Goal: Communication & Community: Answer question/provide support

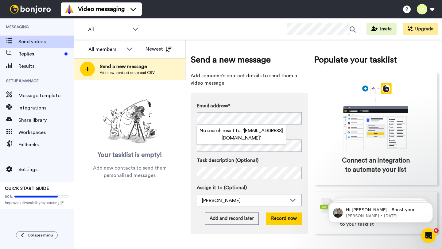
click at [302, 130] on div "Email address* No search result for ‘ emrice31717@gmail.com ’ Name Task descrip…" at bounding box center [249, 163] width 117 height 141
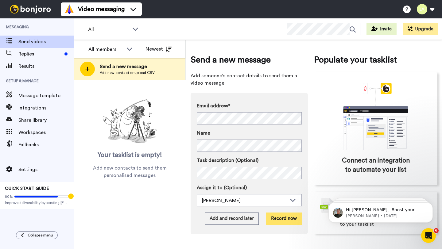
click at [276, 220] on button "Record now" at bounding box center [284, 219] width 36 height 12
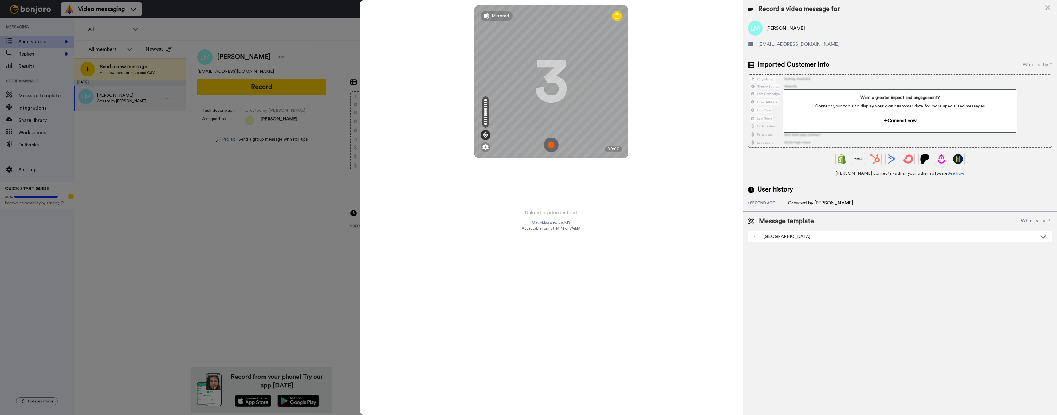
click at [442, 144] on img at bounding box center [551, 145] width 15 height 15
click at [442, 146] on img at bounding box center [551, 145] width 15 height 15
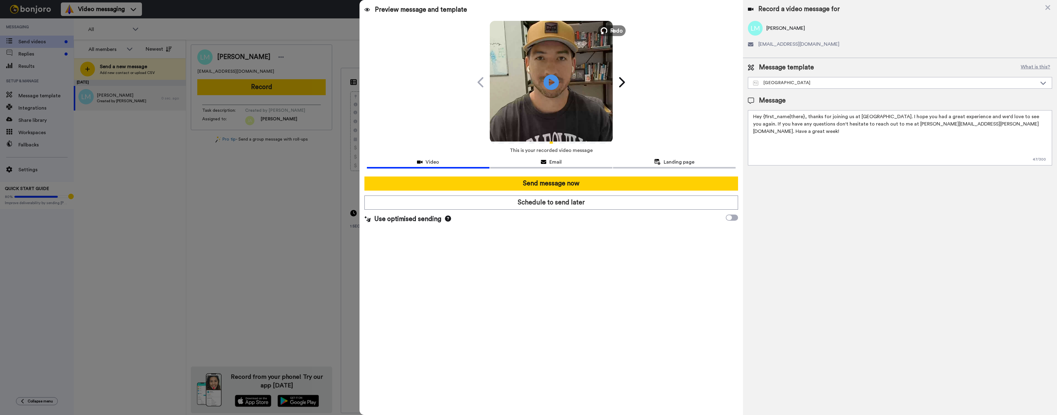
click at [442, 28] on span "Redo" at bounding box center [616, 30] width 13 height 8
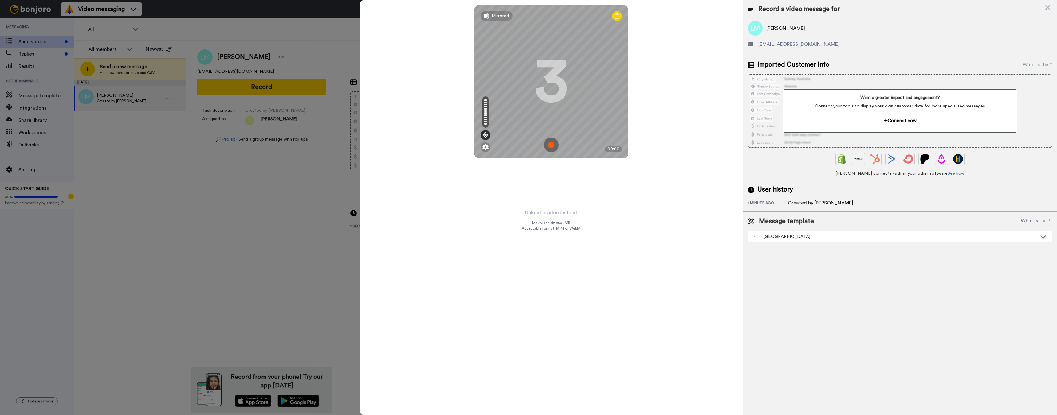
click at [442, 145] on img at bounding box center [551, 145] width 15 height 15
click at [442, 147] on img at bounding box center [551, 145] width 15 height 15
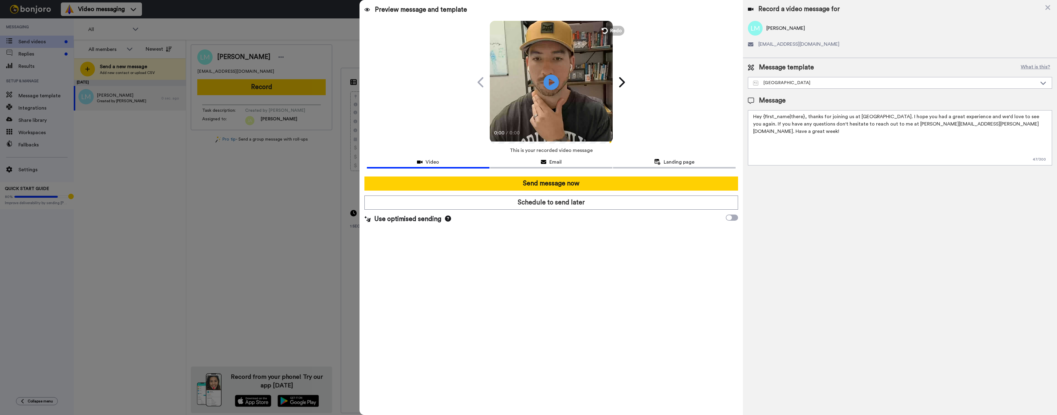
click at [442, 45] on div "Preview message and template Play/Pause 0:00 / 0:00 You’ll want to see this, Li…" at bounding box center [551, 207] width 384 height 415
click at [442, 32] on span "Redo" at bounding box center [616, 30] width 13 height 8
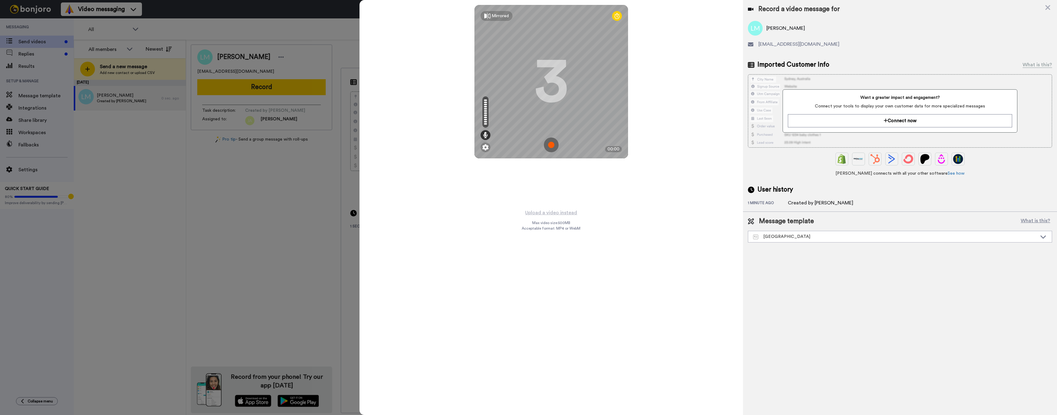
click at [442, 143] on img at bounding box center [551, 145] width 15 height 15
click at [442, 147] on img at bounding box center [551, 145] width 15 height 15
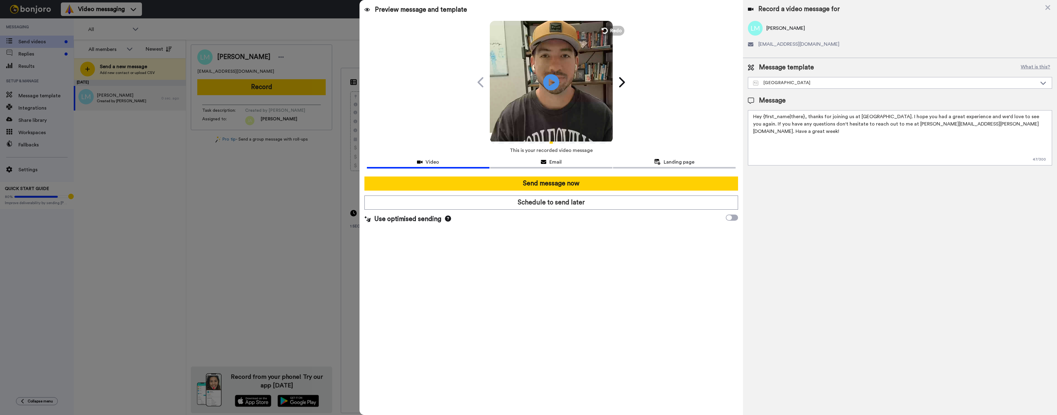
click at [442, 79] on icon at bounding box center [551, 82] width 16 height 16
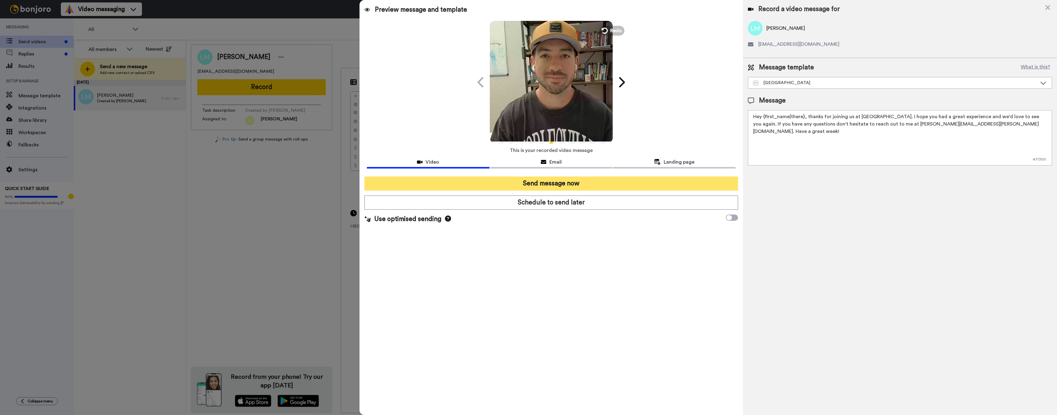
click at [442, 188] on button "Send message now" at bounding box center [551, 184] width 374 height 14
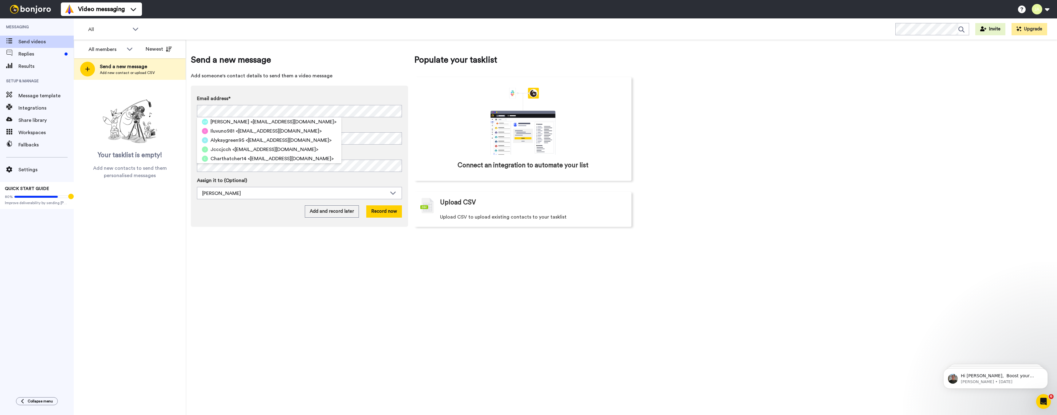
click at [277, 97] on label "Email address*" at bounding box center [299, 98] width 205 height 7
click at [374, 207] on button "Record now" at bounding box center [384, 212] width 36 height 12
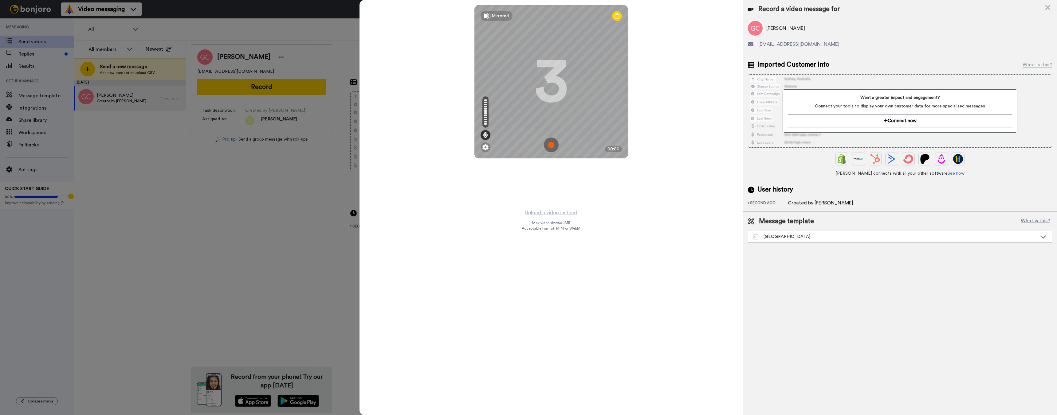
click at [550, 146] on img at bounding box center [551, 145] width 15 height 15
click at [554, 147] on img at bounding box center [551, 145] width 15 height 15
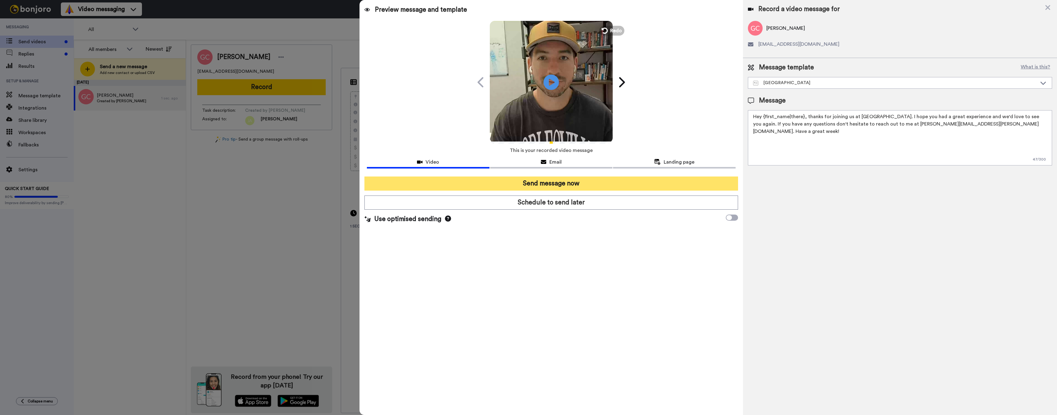
click at [547, 184] on button "Send message now" at bounding box center [551, 184] width 374 height 14
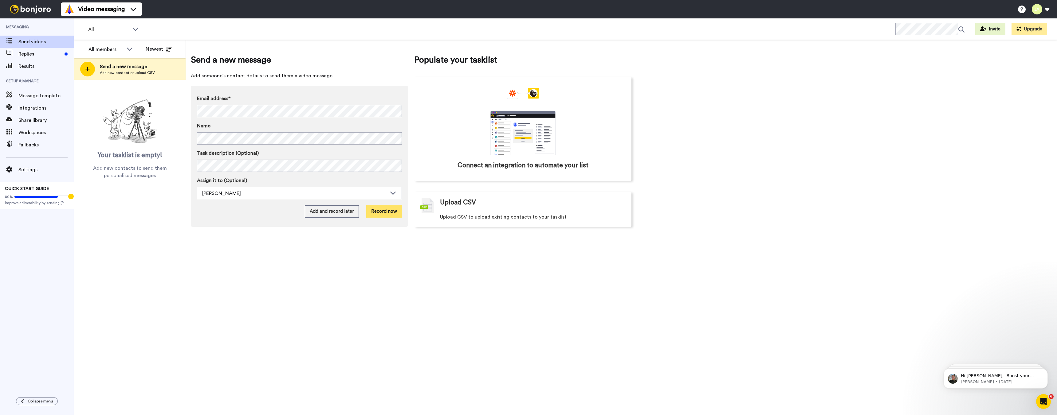
click at [386, 210] on button "Record now" at bounding box center [384, 212] width 36 height 12
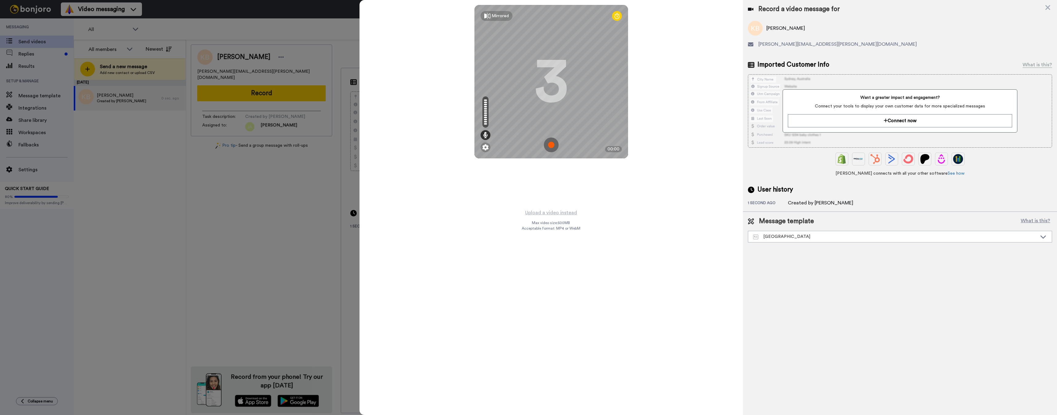
click at [550, 143] on img at bounding box center [551, 145] width 15 height 15
click at [554, 147] on img at bounding box center [551, 145] width 15 height 15
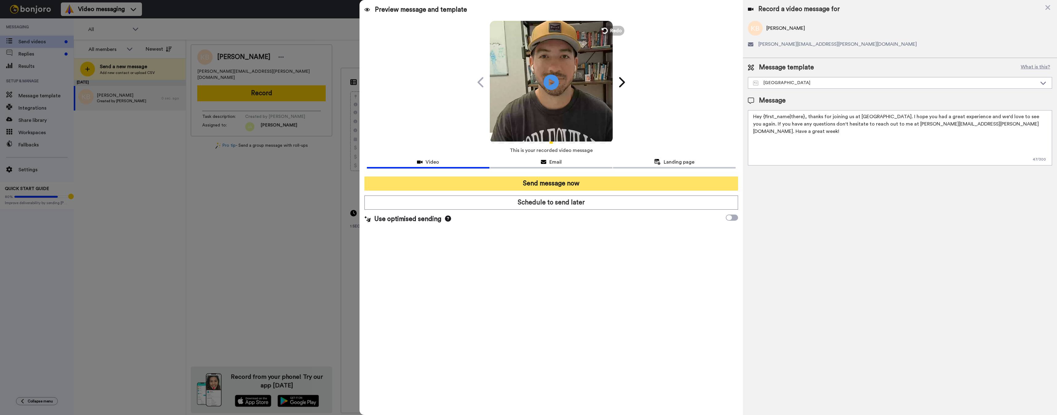
click at [546, 185] on button "Send message now" at bounding box center [551, 184] width 374 height 14
